Goal: Task Accomplishment & Management: Manage account settings

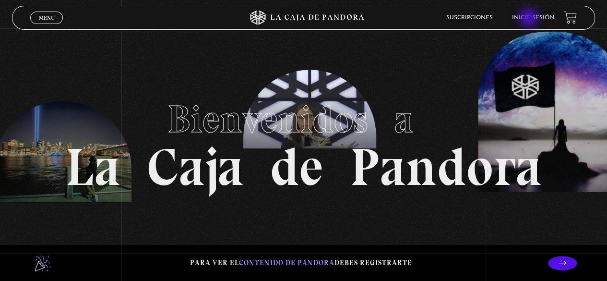
click at [530, 19] on link "Inicie sesión" at bounding box center [533, 18] width 42 height 6
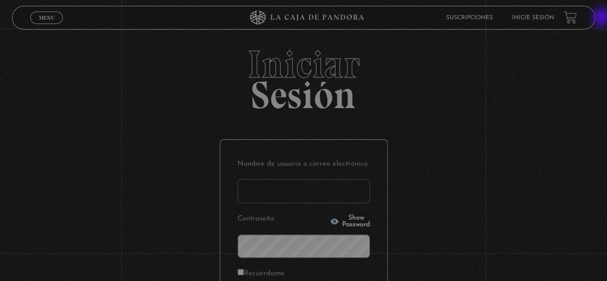
drag, startPoint x: 602, startPoint y: 18, endPoint x: 613, endPoint y: 51, distance: 34.4
click at [606, 51] on html "ingresar al sitio Ver Video Más Información Solicitar Por favor coloque su disp…" at bounding box center [303, 208] width 607 height 417
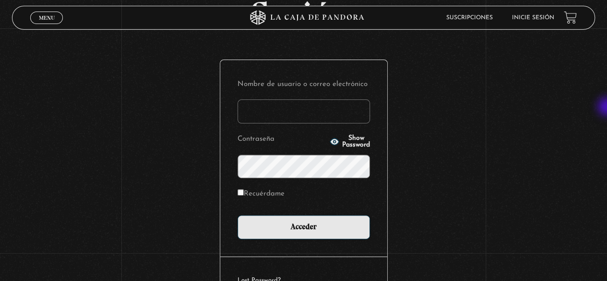
scroll to position [90, 0]
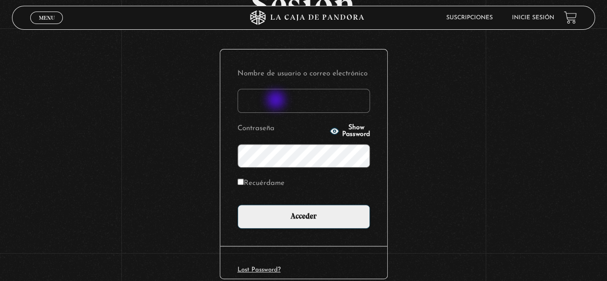
click at [277, 101] on input "Nombre de usuario o correo electrónico" at bounding box center [303, 101] width 132 height 24
type input "[EMAIL_ADDRESS][DOMAIN_NAME]"
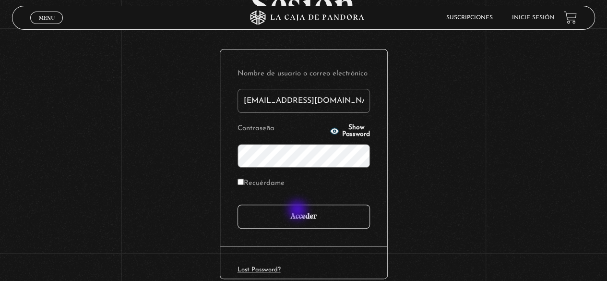
click at [298, 211] on input "Acceder" at bounding box center [303, 216] width 132 height 24
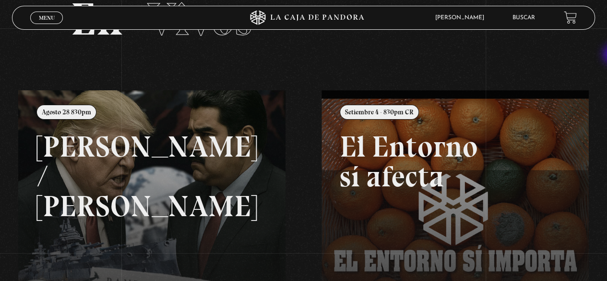
scroll to position [92, 0]
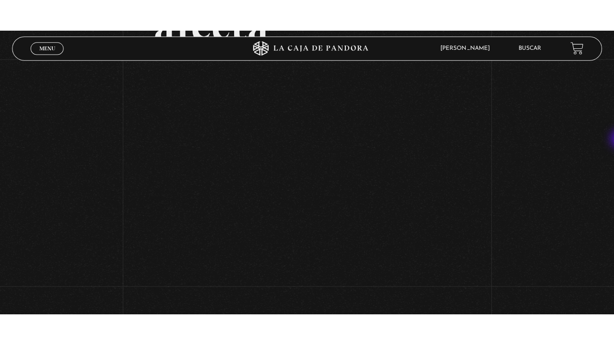
scroll to position [143, 0]
